Goal: Task Accomplishment & Management: Manage account settings

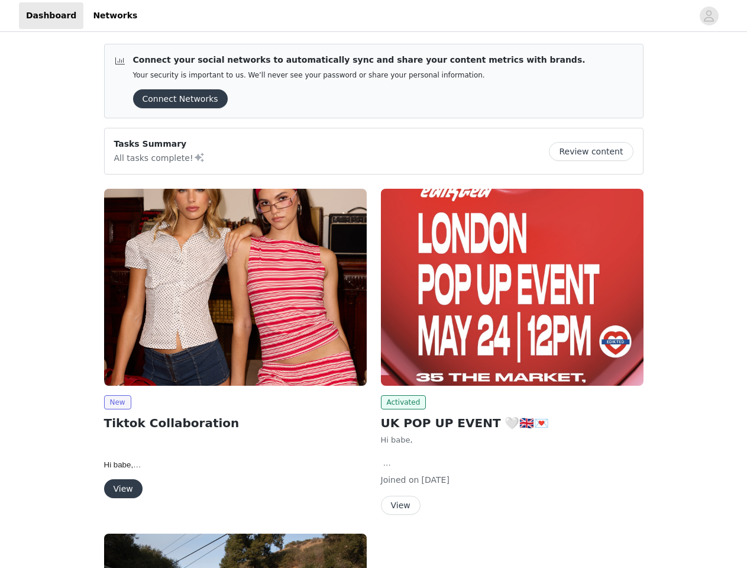
click at [374, 284] on div "Activated UK POP UP EVENT 🤍🇬🇧💌 Hi babe, We are so happy to move forward with a …" at bounding box center [512, 354] width 277 height 345
click at [373, 16] on div at bounding box center [418, 15] width 549 height 27
click at [710, 16] on icon "avatar" at bounding box center [709, 16] width 11 height 19
click at [176, 99] on div "Connect your social networks to automatically sync and share your content metri…" at bounding box center [373, 468] width 747 height 869
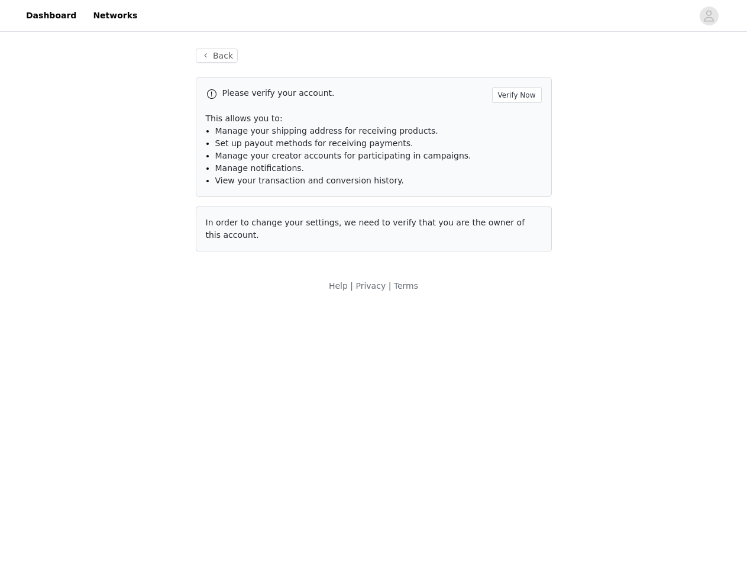
click at [596, 152] on div "Back Please verify your account. Verify Now This allows you to: Manage your shi…" at bounding box center [373, 170] width 747 height 272
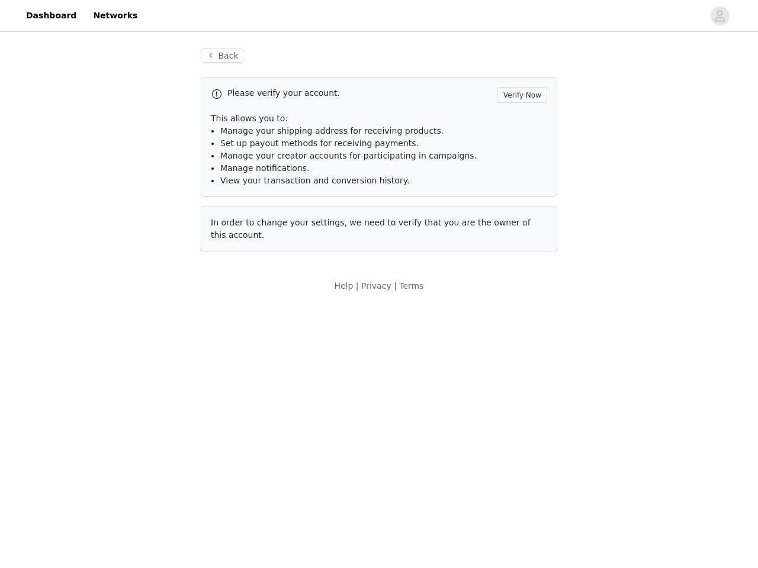
click at [236, 287] on div "Help | Privacy | Terms" at bounding box center [379, 293] width 758 height 27
click at [117, 402] on body "Dashboard Networks Back Please verify your account. Verify Now This allows you …" at bounding box center [379, 284] width 758 height 568
click at [123, 489] on body "Dashboard Networks Back Please verify your account. Verify Now This allows you …" at bounding box center [379, 284] width 758 height 568
